Goal: Check status: Check status

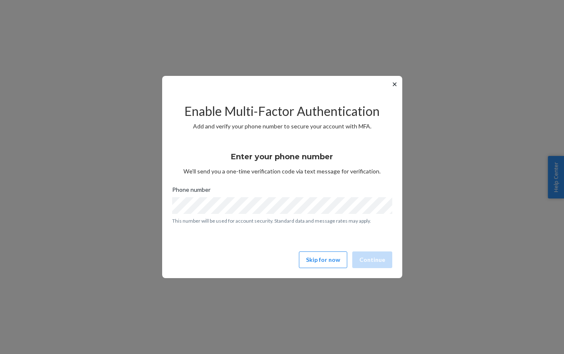
click at [393, 85] on button "✕" at bounding box center [394, 84] width 9 height 10
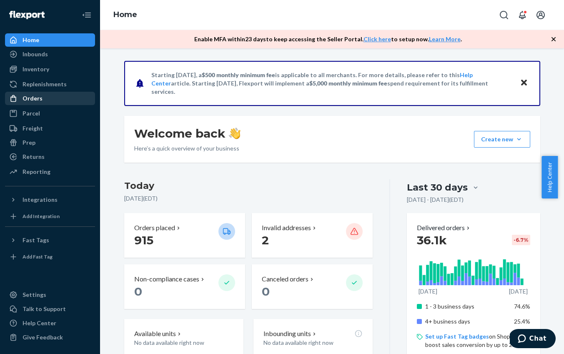
click at [42, 100] on div "Orders" at bounding box center [50, 98] width 88 height 12
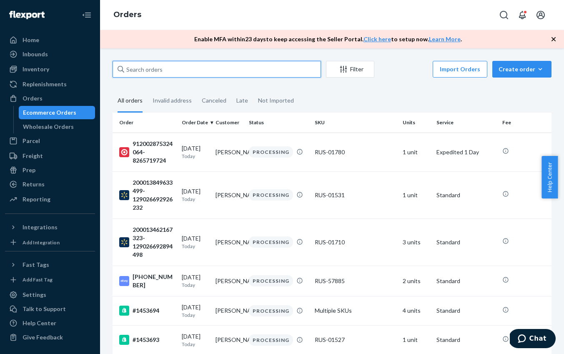
click at [147, 68] on input "text" at bounding box center [216, 69] width 208 height 17
paste input "1449542"
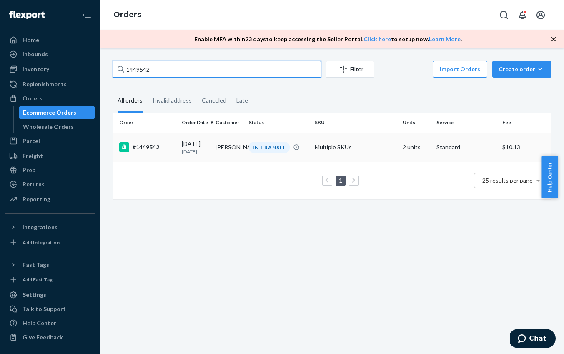
type input "1449542"
click at [144, 146] on div "#1449542" at bounding box center [147, 147] width 56 height 10
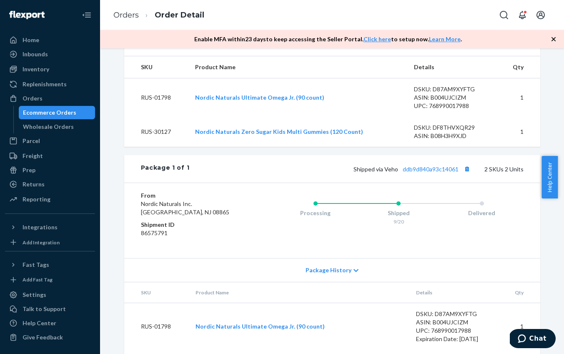
scroll to position [295, 0]
